Goal: Information Seeking & Learning: Find specific fact

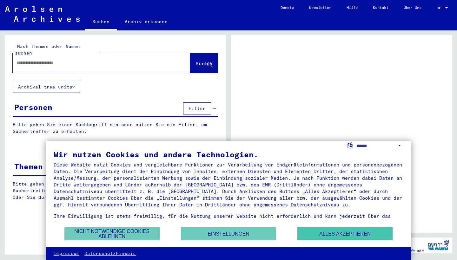
click at [344, 233] on button "Alles akzeptieren" at bounding box center [345, 234] width 95 height 13
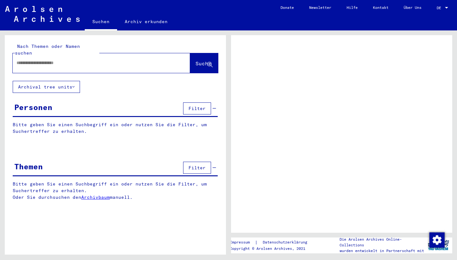
click at [68, 60] on input "text" at bounding box center [96, 63] width 158 height 7
type input "*******"
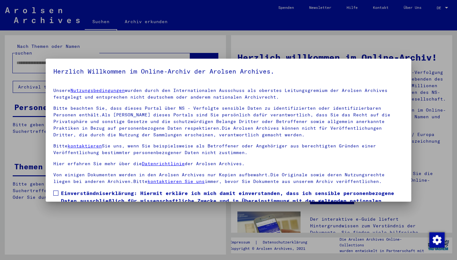
click at [410, 8] on div at bounding box center [228, 130] width 457 height 260
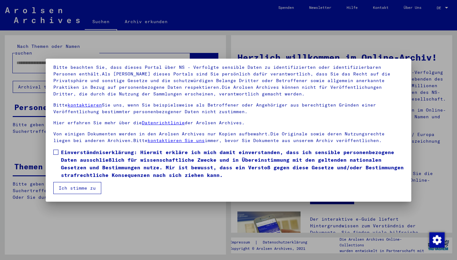
click at [87, 188] on button "Ich stimme zu" at bounding box center [77, 188] width 48 height 12
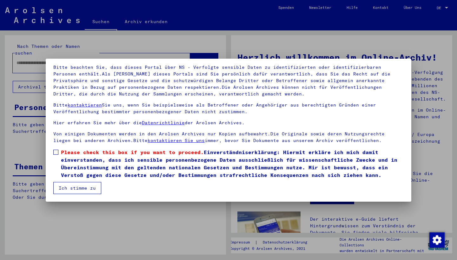
click at [91, 187] on button "Ich stimme zu" at bounding box center [77, 188] width 48 height 12
click at [57, 152] on span at bounding box center [55, 152] width 5 height 5
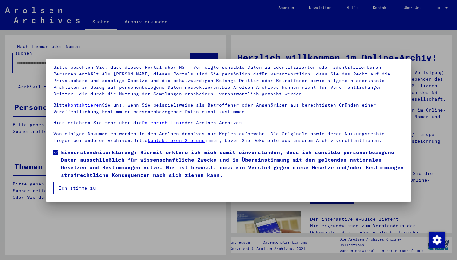
click at [76, 192] on button "Ich stimme zu" at bounding box center [77, 188] width 48 height 12
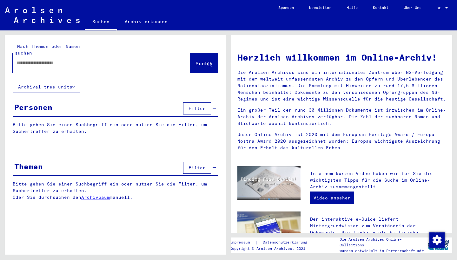
click at [409, 6] on link "Über Uns" at bounding box center [412, 7] width 33 height 15
click at [88, 60] on div at bounding box center [92, 63] width 158 height 14
click at [87, 60] on input "text" at bounding box center [94, 63] width 155 height 7
click at [24, 60] on input "********" at bounding box center [94, 63] width 155 height 7
type input "*******"
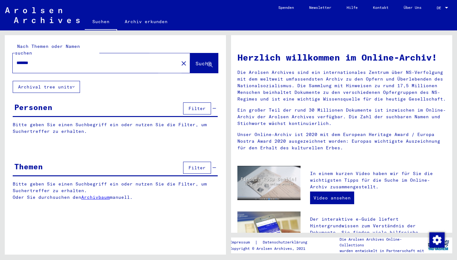
click at [196, 60] on span "Suche" at bounding box center [204, 63] width 16 height 6
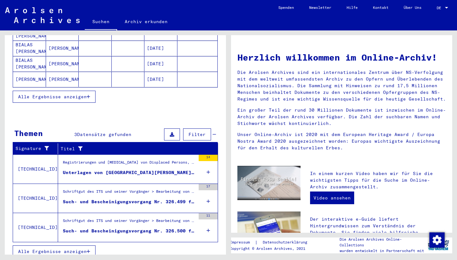
scroll to position [125, 0]
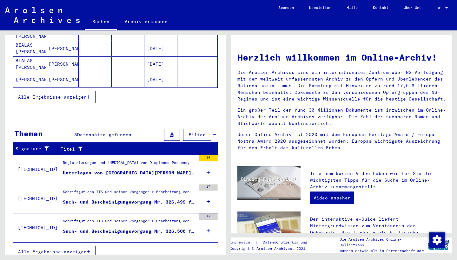
click at [71, 249] on span "Alle Ergebnisse anzeigen" at bounding box center [52, 252] width 69 height 6
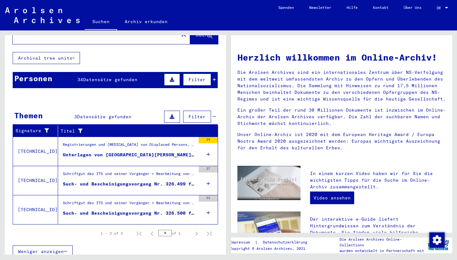
scroll to position [29, 0]
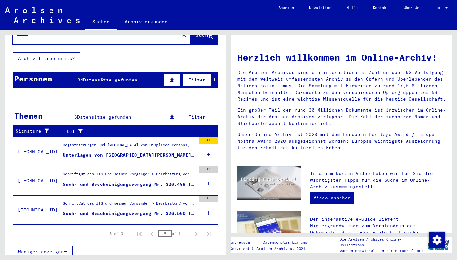
click at [98, 152] on div "Unterlagen von [GEOGRAPHIC_DATA][PERSON_NAME][GEOGRAPHIC_DATA], geboren am [DEM…" at bounding box center [129, 155] width 133 height 7
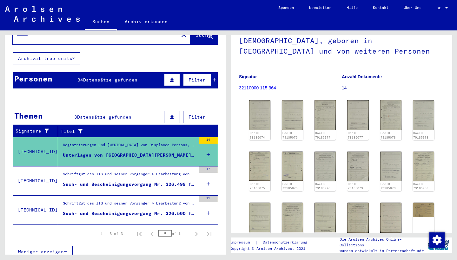
scroll to position [74, 0]
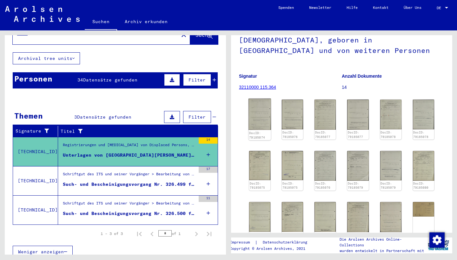
click at [263, 106] on img at bounding box center [260, 114] width 23 height 31
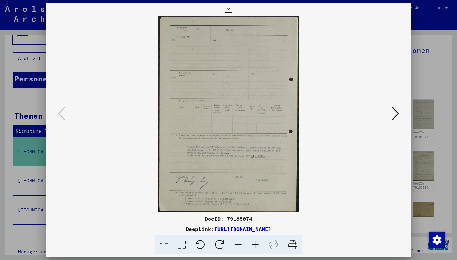
click at [397, 112] on icon at bounding box center [396, 113] width 8 height 15
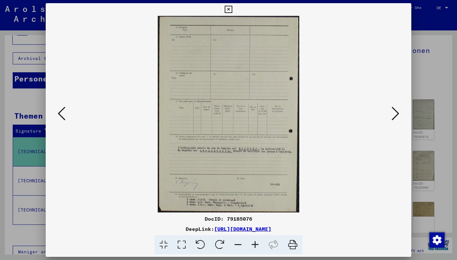
click at [395, 113] on icon at bounding box center [396, 113] width 8 height 15
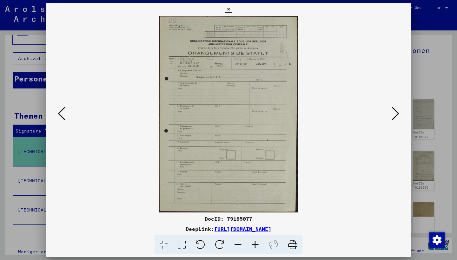
click at [395, 112] on icon at bounding box center [396, 113] width 8 height 15
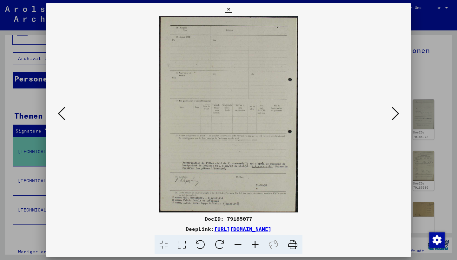
click at [395, 112] on icon at bounding box center [396, 113] width 8 height 15
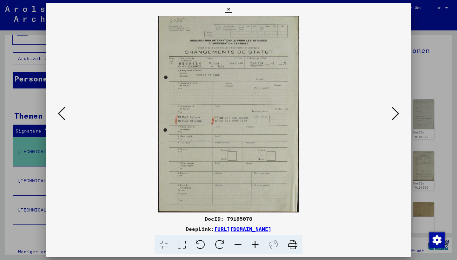
click at [396, 114] on icon at bounding box center [396, 113] width 8 height 15
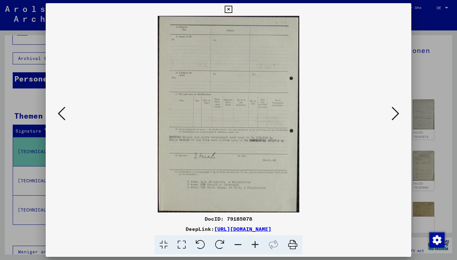
click at [395, 113] on icon at bounding box center [396, 113] width 8 height 15
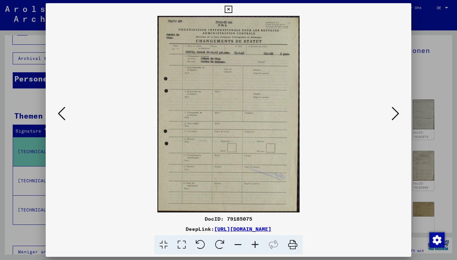
click at [292, 247] on icon at bounding box center [292, 245] width 19 height 19
click at [396, 113] on icon at bounding box center [396, 113] width 8 height 15
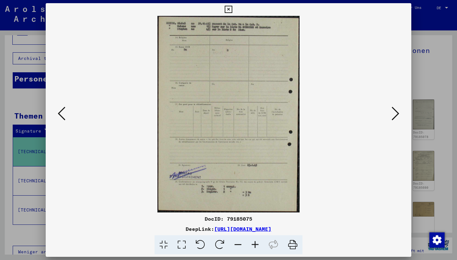
click at [396, 113] on icon at bounding box center [396, 113] width 8 height 15
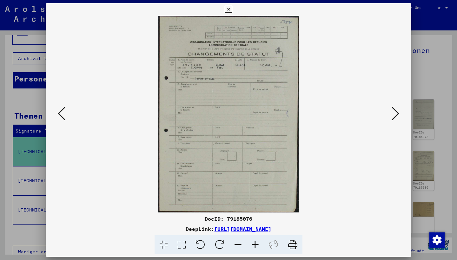
click at [400, 112] on button at bounding box center [395, 114] width 11 height 18
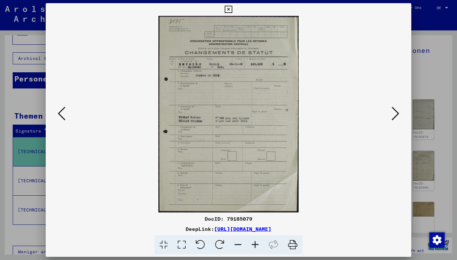
click at [397, 114] on icon at bounding box center [396, 113] width 8 height 15
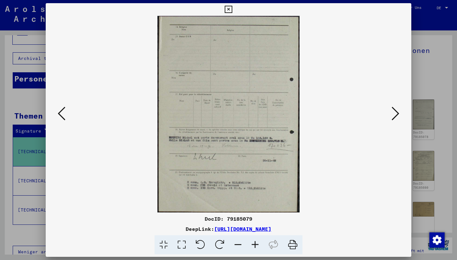
click at [397, 114] on icon at bounding box center [396, 113] width 8 height 15
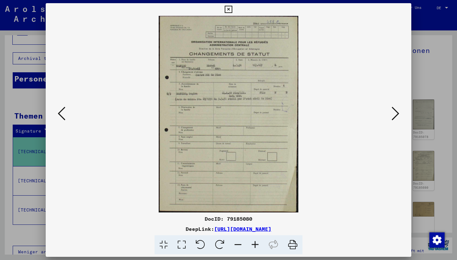
click at [397, 114] on icon at bounding box center [396, 113] width 8 height 15
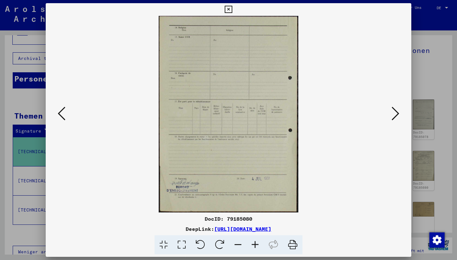
click at [397, 114] on icon at bounding box center [396, 113] width 8 height 15
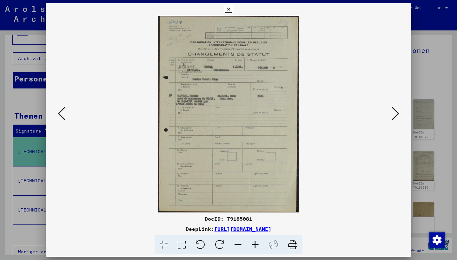
click at [397, 114] on icon at bounding box center [396, 113] width 8 height 15
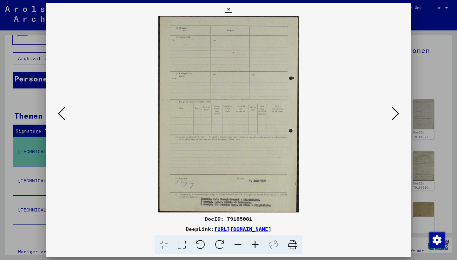
click at [397, 115] on icon at bounding box center [396, 113] width 8 height 15
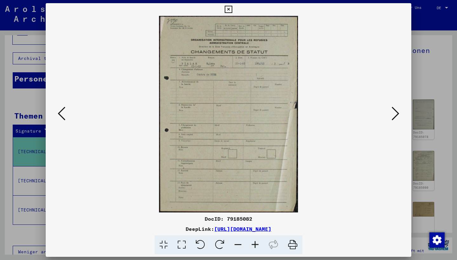
click at [397, 115] on icon at bounding box center [396, 113] width 8 height 15
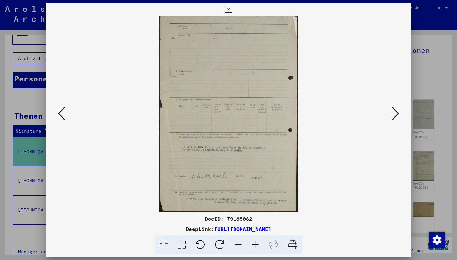
click at [397, 115] on icon at bounding box center [396, 113] width 8 height 15
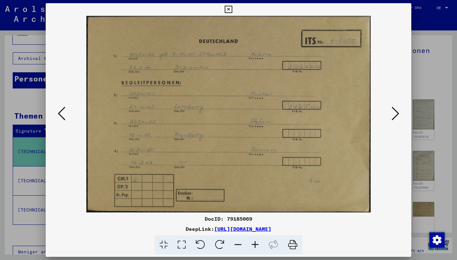
click at [397, 115] on icon at bounding box center [396, 113] width 8 height 15
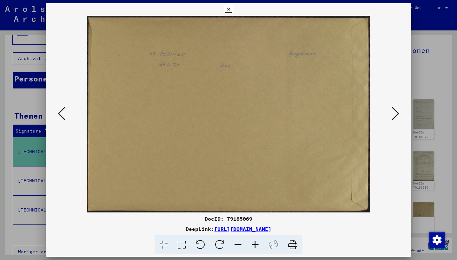
click at [61, 113] on icon at bounding box center [62, 113] width 8 height 15
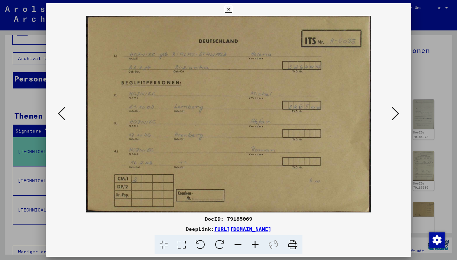
click at [395, 115] on icon at bounding box center [396, 113] width 8 height 15
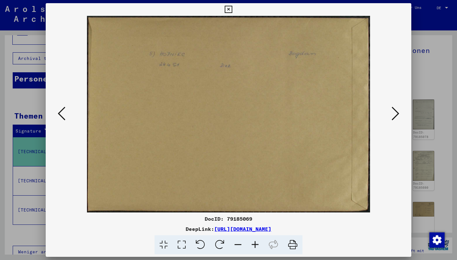
click at [58, 114] on icon at bounding box center [62, 113] width 8 height 15
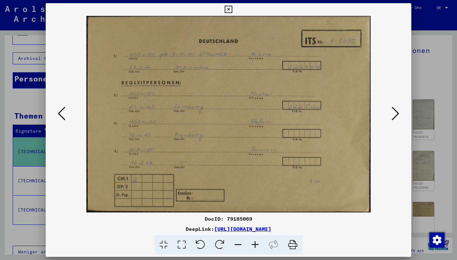
click at [397, 113] on icon at bounding box center [396, 113] width 8 height 15
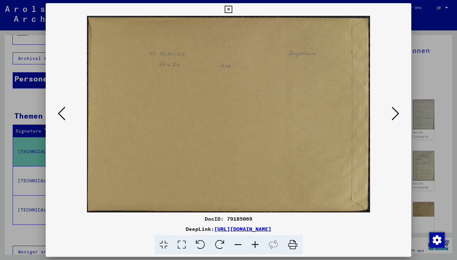
click at [397, 113] on icon at bounding box center [396, 113] width 8 height 15
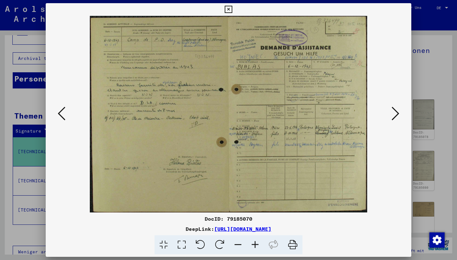
click at [395, 113] on icon at bounding box center [396, 113] width 8 height 15
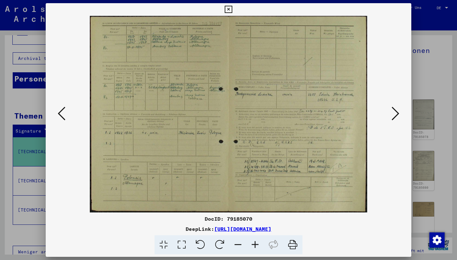
click at [395, 114] on icon at bounding box center [396, 113] width 8 height 15
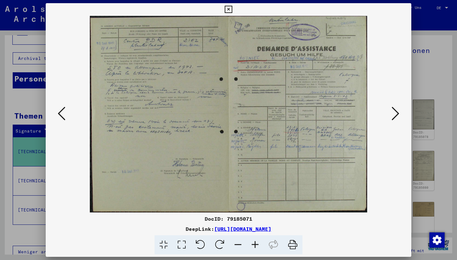
click at [395, 114] on icon at bounding box center [396, 113] width 8 height 15
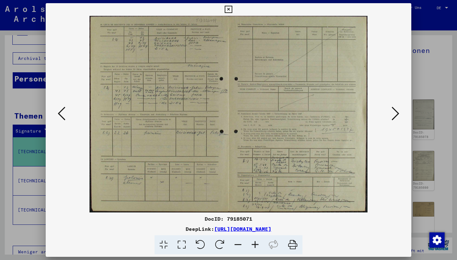
click at [395, 114] on icon at bounding box center [396, 113] width 8 height 15
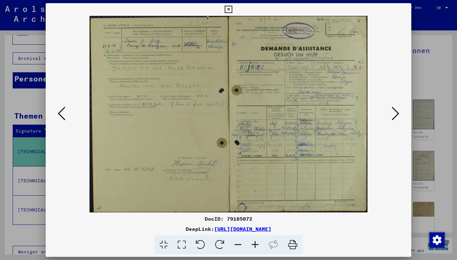
click at [395, 115] on icon at bounding box center [396, 113] width 8 height 15
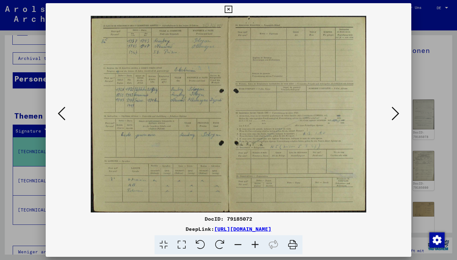
click at [400, 115] on button at bounding box center [395, 114] width 11 height 18
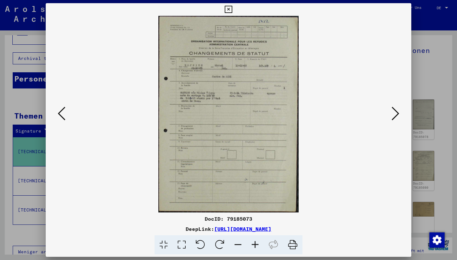
click at [395, 113] on icon at bounding box center [396, 113] width 8 height 15
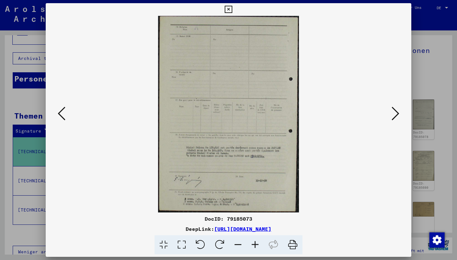
click at [395, 113] on icon at bounding box center [396, 113] width 8 height 15
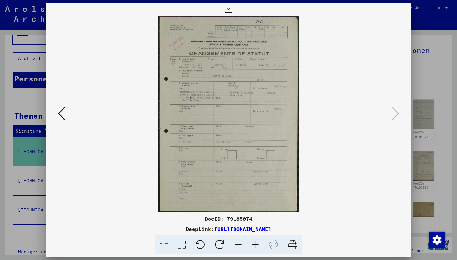
click at [395, 115] on icon at bounding box center [396, 113] width 8 height 15
click at [232, 10] on icon at bounding box center [228, 10] width 7 height 8
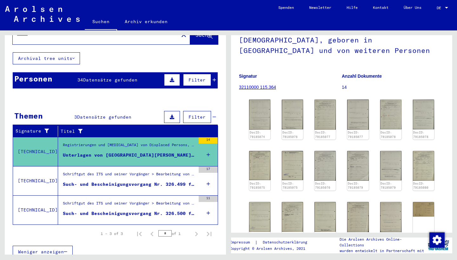
click at [117, 181] on div "Such- und Bescheinigungsvorgang Nr. 326.499 für [PERSON_NAME][GEOGRAPHIC_DATA] …" at bounding box center [129, 184] width 133 height 7
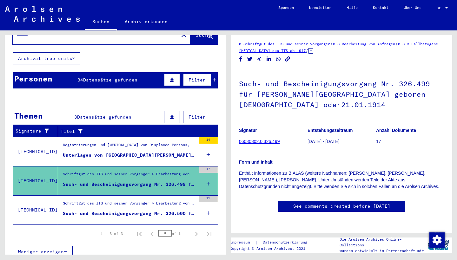
scroll to position [200, 0]
click at [125, 211] on div "Such- und Bescheinigungsvorgang Nr. 326.500 für [PERSON_NAME] geboren [DEMOGRAP…" at bounding box center [129, 214] width 133 height 7
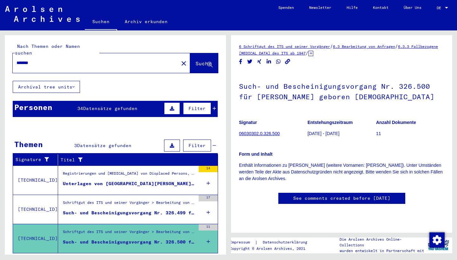
click at [122, 106] on span "Datensätze gefunden" at bounding box center [110, 109] width 54 height 6
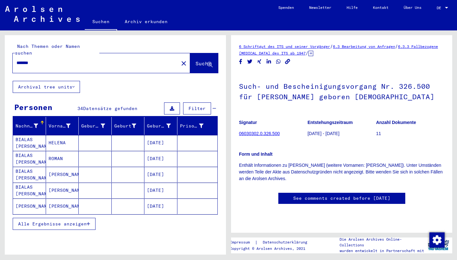
click at [57, 168] on mat-cell "[PERSON_NAME]" at bounding box center [62, 175] width 33 height 16
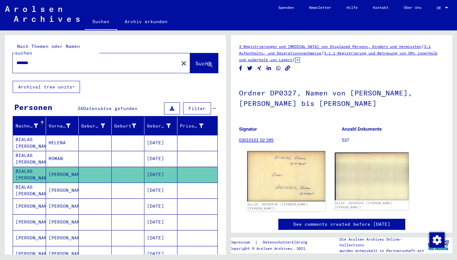
click at [296, 172] on img at bounding box center [286, 176] width 78 height 50
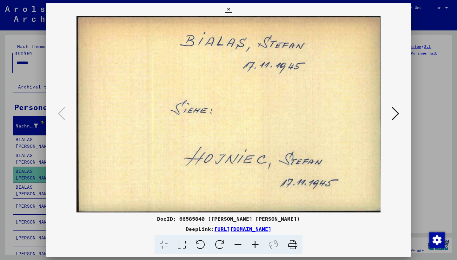
click at [397, 113] on icon at bounding box center [396, 113] width 8 height 15
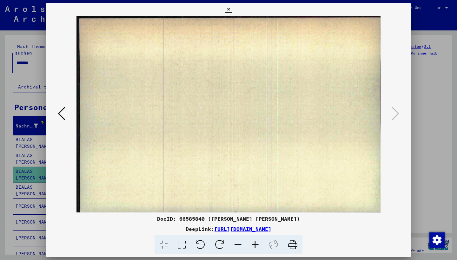
click at [232, 10] on icon at bounding box center [228, 10] width 7 height 8
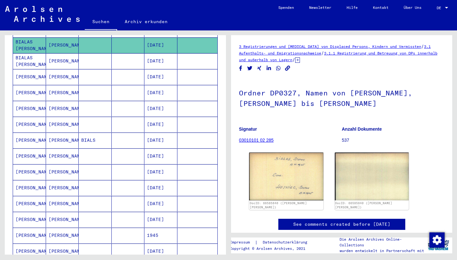
scroll to position [130, 0]
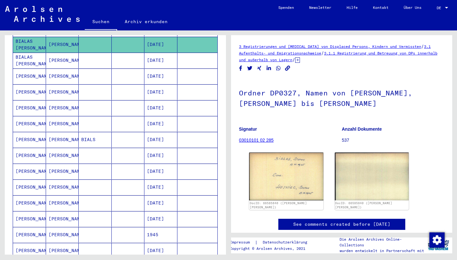
click at [30, 197] on mat-cell "[PERSON_NAME]" at bounding box center [29, 204] width 33 height 16
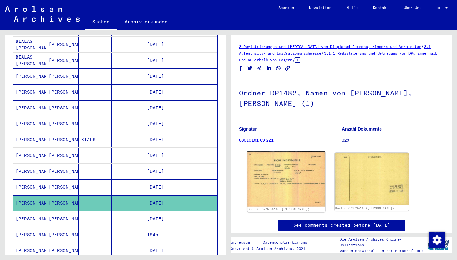
click at [281, 165] on img at bounding box center [286, 179] width 78 height 56
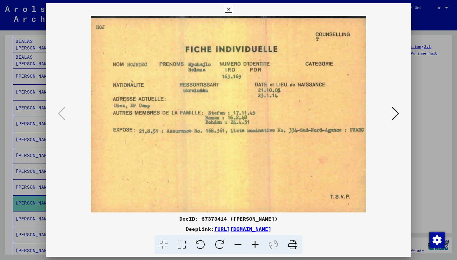
click at [232, 8] on icon at bounding box center [228, 10] width 7 height 8
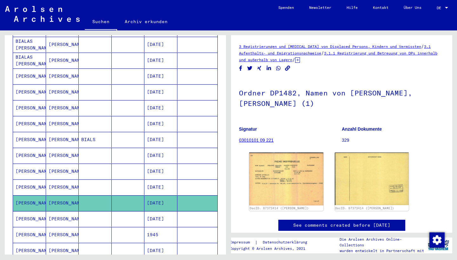
click at [62, 213] on mat-cell "[PERSON_NAME]" at bounding box center [62, 220] width 33 height 16
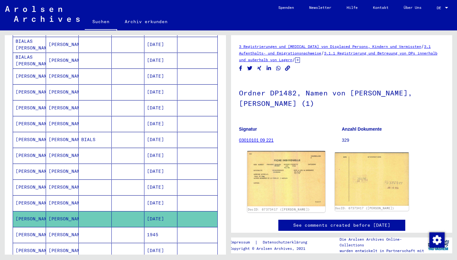
click at [286, 184] on img at bounding box center [286, 178] width 78 height 55
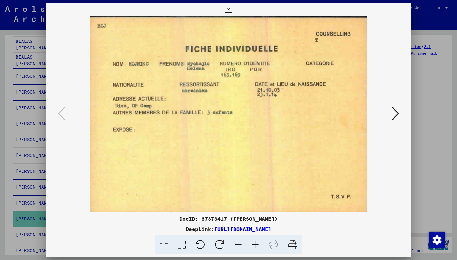
click at [397, 113] on icon at bounding box center [396, 113] width 8 height 15
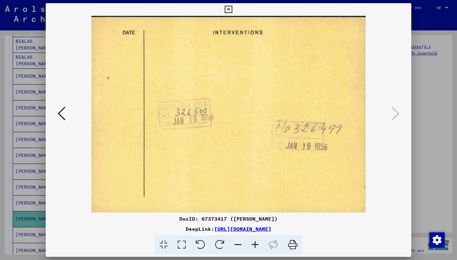
click at [232, 10] on icon at bounding box center [228, 10] width 7 height 8
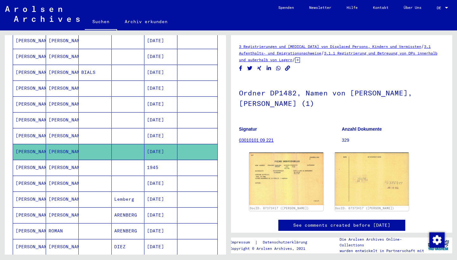
scroll to position [202, 0]
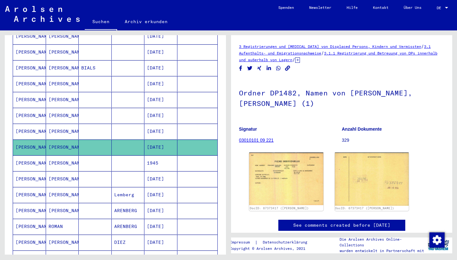
click at [29, 174] on mat-cell "[PERSON_NAME]" at bounding box center [29, 180] width 33 height 16
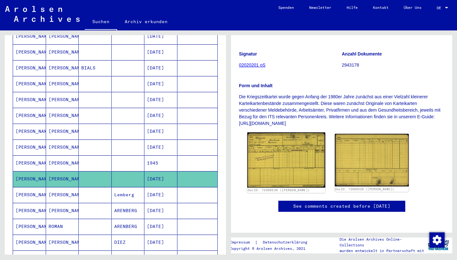
scroll to position [99, 0]
click at [284, 133] on img at bounding box center [286, 160] width 78 height 55
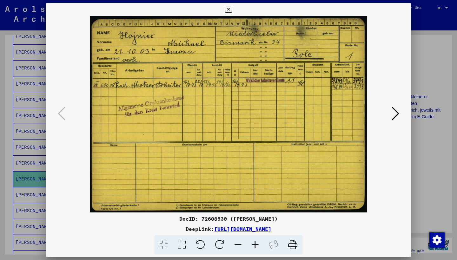
click at [232, 9] on icon at bounding box center [228, 10] width 7 height 8
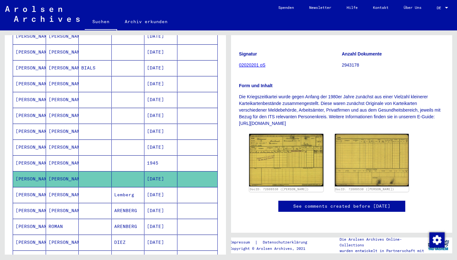
click at [59, 188] on mat-cell "[PERSON_NAME]" at bounding box center [62, 195] width 33 height 16
